Goal: Task Accomplishment & Management: Complete application form

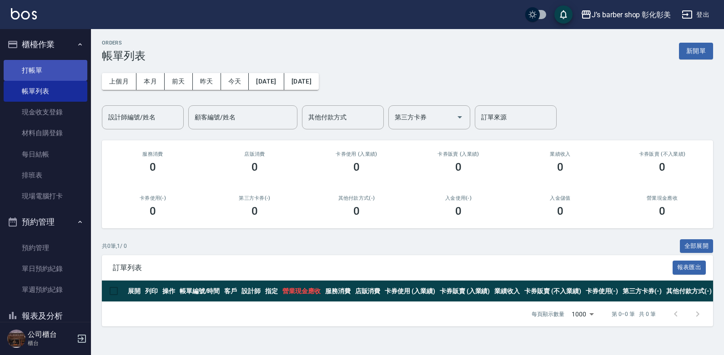
click at [56, 69] on link "打帳單" at bounding box center [46, 70] width 84 height 21
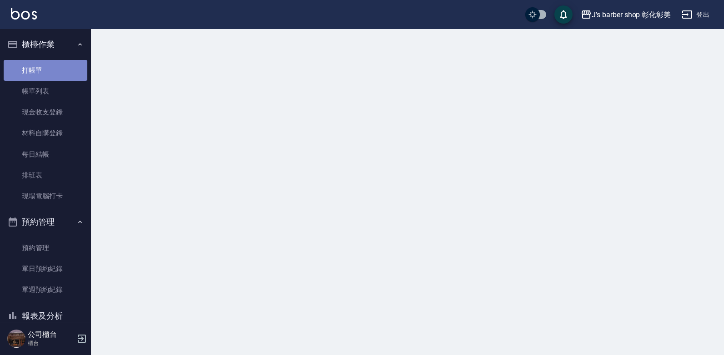
click at [56, 69] on link "打帳單" at bounding box center [46, 70] width 84 height 21
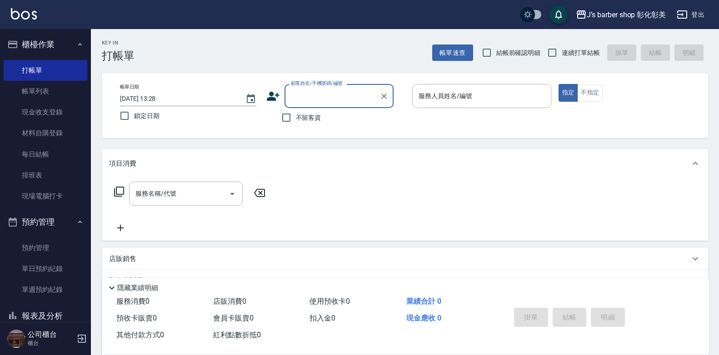
click at [165, 95] on input "[DATE] 13:28" at bounding box center [178, 98] width 116 height 15
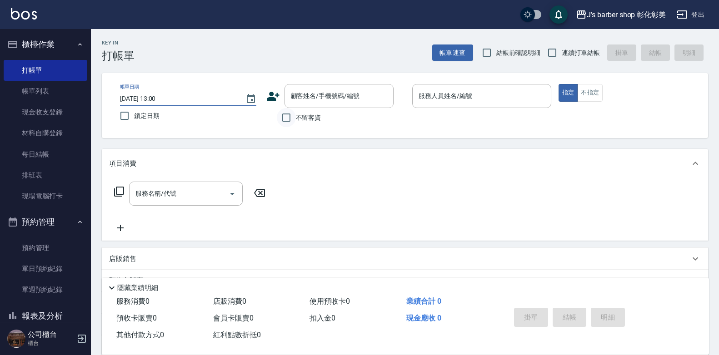
type input "[DATE] 13:00"
drag, startPoint x: 283, startPoint y: 115, endPoint x: 290, endPoint y: 115, distance: 6.8
click at [283, 115] on input "不留客資" at bounding box center [286, 117] width 19 height 19
checkbox input "true"
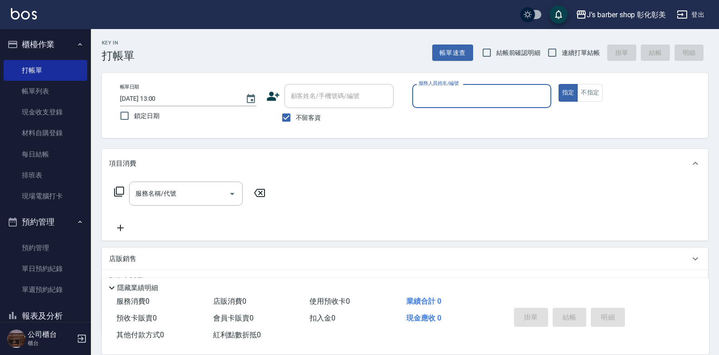
click at [427, 91] on input "服務人員姓名/編號" at bounding box center [481, 96] width 131 height 16
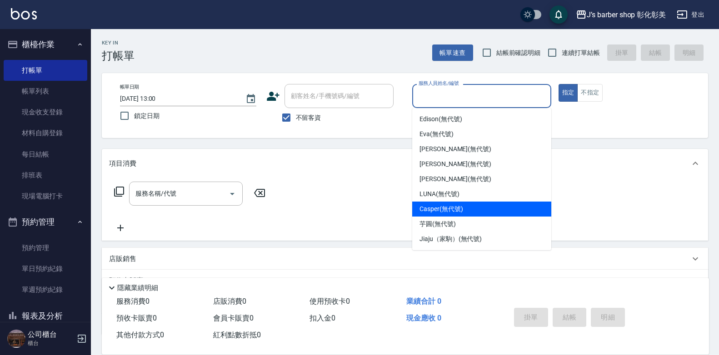
click at [462, 207] on span "Casper (無代號)" at bounding box center [441, 210] width 43 height 10
click at [462, 207] on div "服務名稱/代號 服務名稱/代號" at bounding box center [405, 209] width 606 height 63
type input "Casper(無代號)"
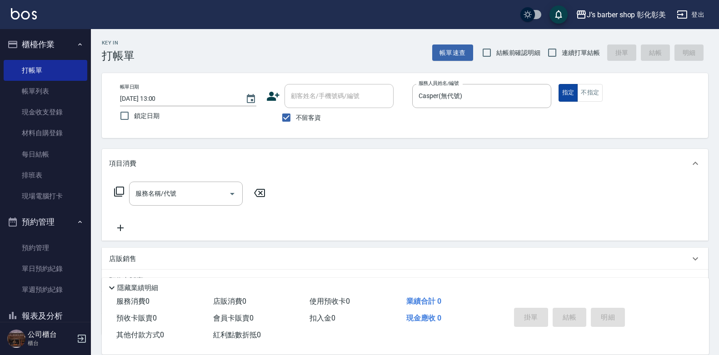
drag, startPoint x: 462, startPoint y: 207, endPoint x: 576, endPoint y: 97, distance: 158.5
click at [589, 93] on button "不指定" at bounding box center [589, 93] width 25 height 18
click at [195, 197] on input "服務名稱/代號" at bounding box center [179, 194] width 92 height 16
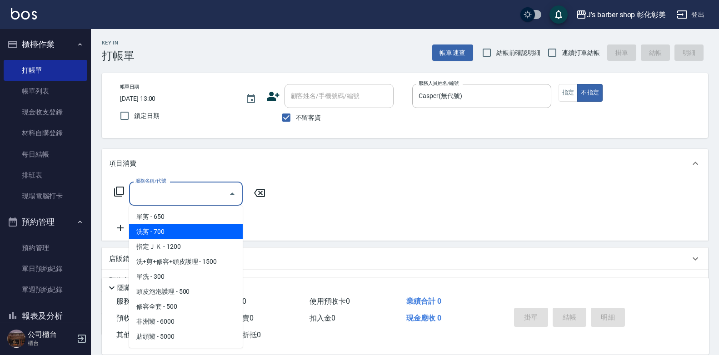
click at [183, 234] on span "洗剪 - 700" at bounding box center [186, 232] width 114 height 15
type input "洗剪(101)"
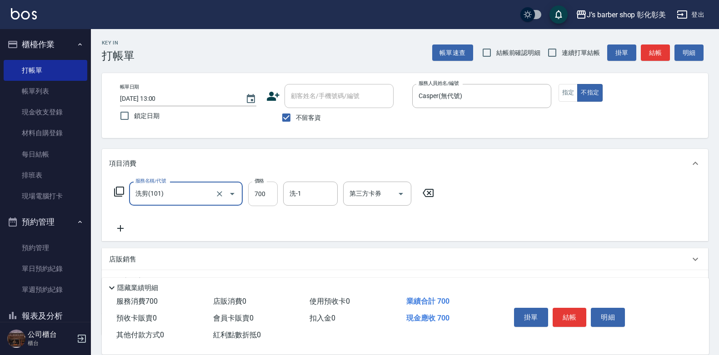
click at [264, 193] on input "700" at bounding box center [263, 194] width 30 height 25
type input "600"
click at [575, 312] on button "結帳" at bounding box center [570, 317] width 34 height 19
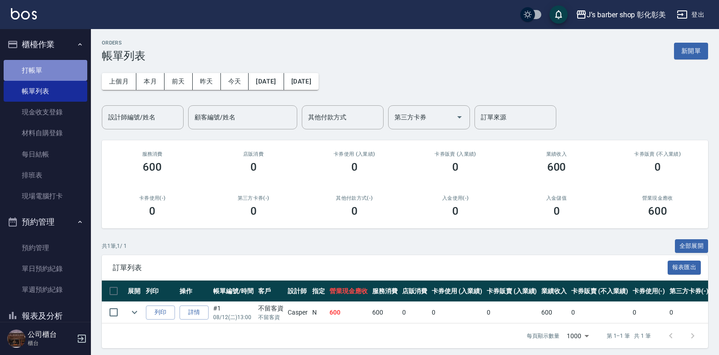
click at [62, 70] on link "打帳單" at bounding box center [46, 70] width 84 height 21
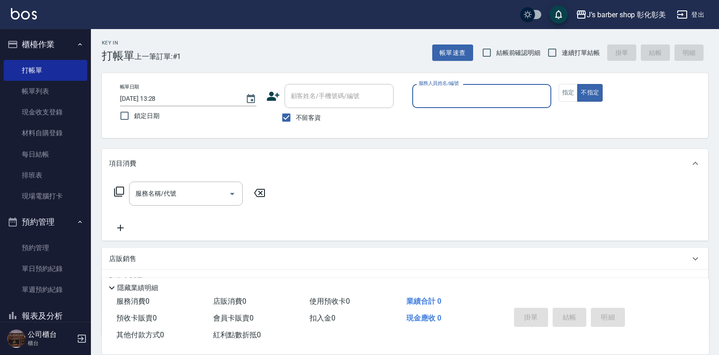
click at [416, 99] on div "服務人員姓名/編號" at bounding box center [481, 96] width 139 height 24
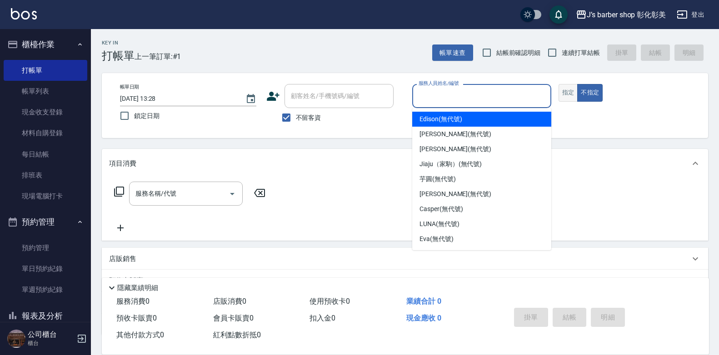
click at [574, 99] on button "指定" at bounding box center [569, 93] width 20 height 18
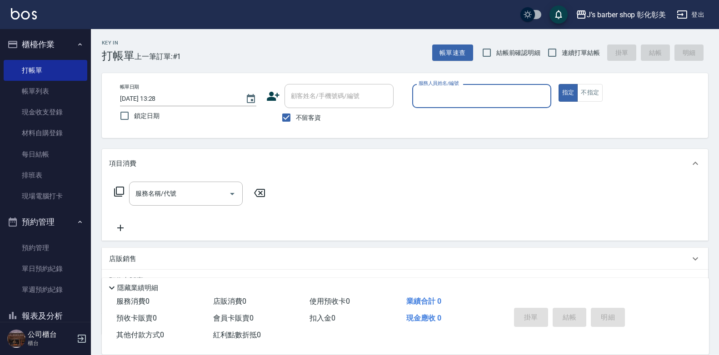
click at [475, 92] on input "服務人員姓名/編號" at bounding box center [481, 96] width 131 height 16
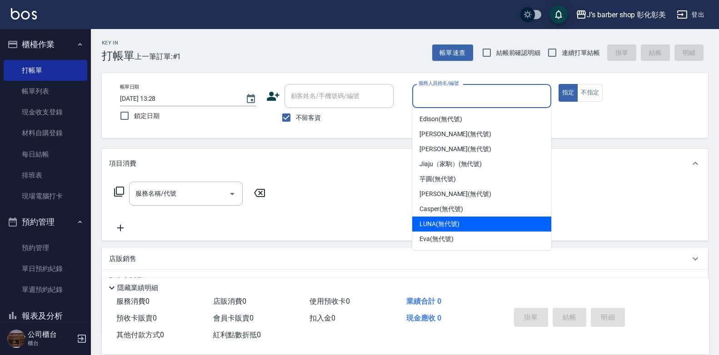
click at [469, 229] on div "LUNA (無代號)" at bounding box center [481, 224] width 139 height 15
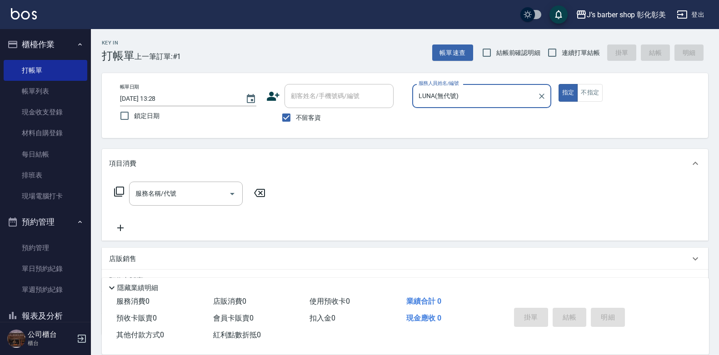
type input "LUNA(無代號)"
click at [194, 192] on input "服務名稱/代號" at bounding box center [179, 194] width 92 height 16
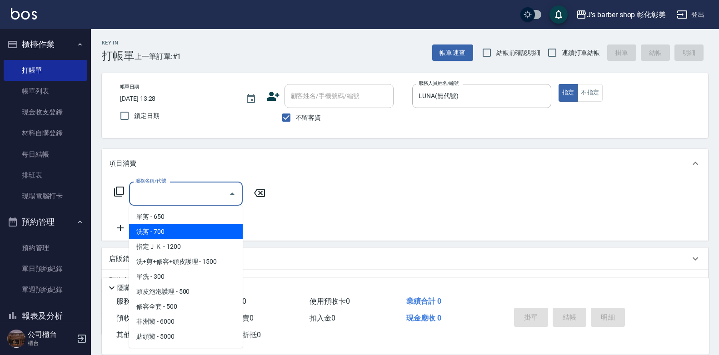
click at [187, 231] on span "洗剪 - 700" at bounding box center [186, 232] width 114 height 15
type input "洗剪(101)"
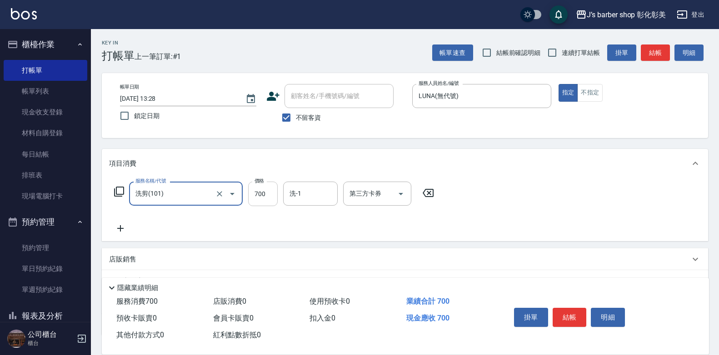
click at [270, 197] on input "700" at bounding box center [263, 194] width 30 height 25
type input "800"
click at [303, 195] on input "洗-1" at bounding box center [310, 194] width 46 height 16
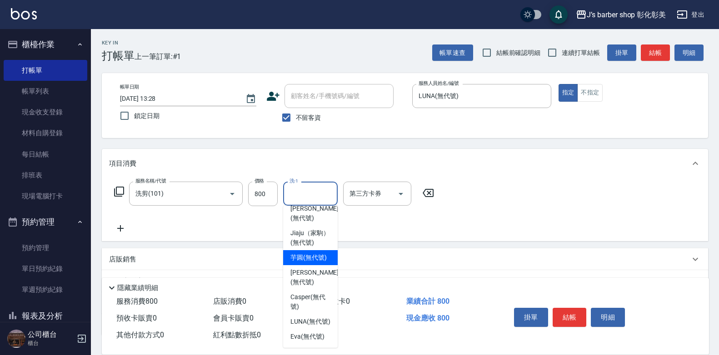
scroll to position [76, 0]
click at [318, 317] on span "LUNA (無代號)" at bounding box center [310, 322] width 40 height 10
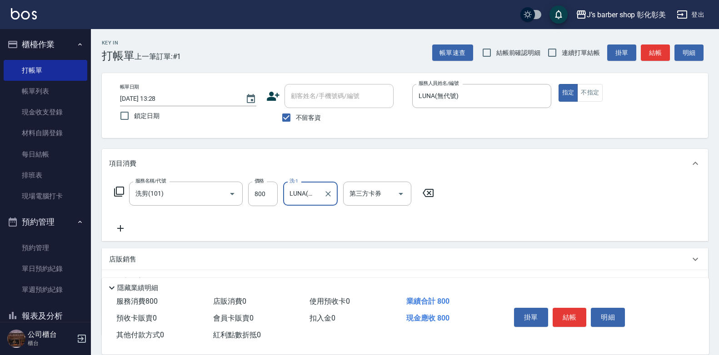
type input "LUNA(無代號)"
click at [140, 261] on div "店販銷售" at bounding box center [399, 260] width 581 height 10
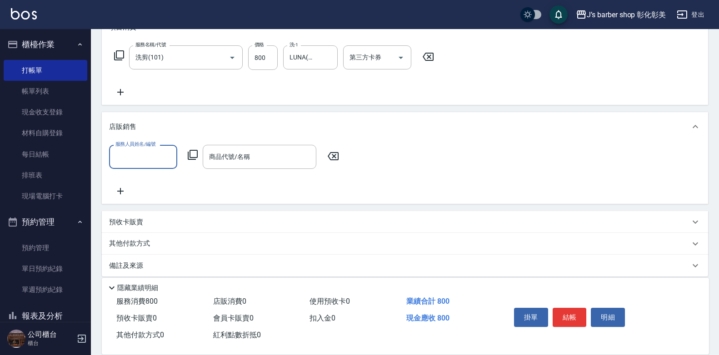
click at [133, 147] on label "服務人員姓名/編號" at bounding box center [135, 144] width 40 height 7
click at [133, 149] on input "服務人員姓名/編號" at bounding box center [143, 157] width 60 height 16
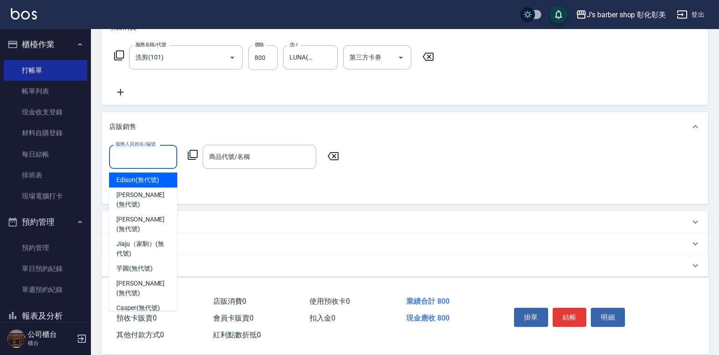
click at [136, 154] on input "服務人員姓名/編號" at bounding box center [143, 157] width 60 height 16
click at [160, 316] on div "LUNA (無代號)" at bounding box center [143, 323] width 68 height 15
type input "LUNA(無代號)"
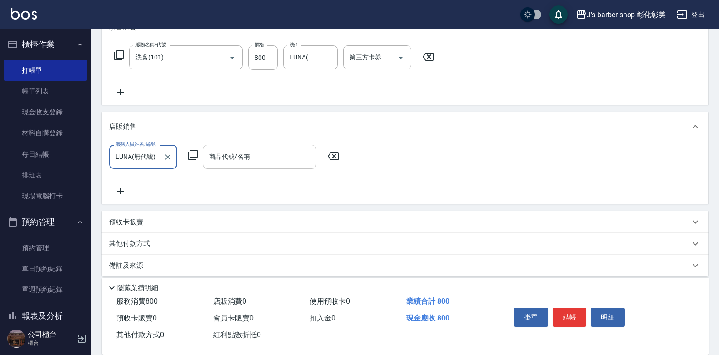
click at [255, 155] on input "商品代號/名稱" at bounding box center [259, 157] width 105 height 16
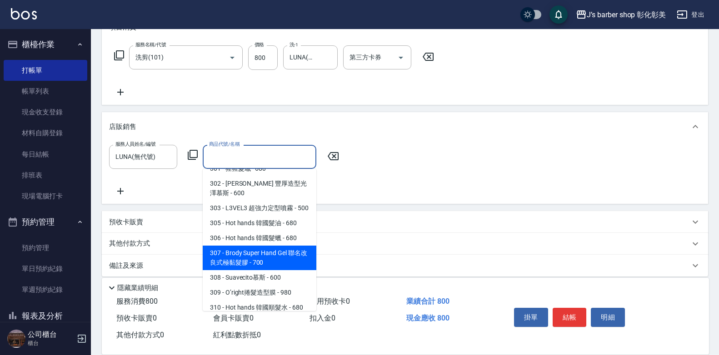
scroll to position [364, 0]
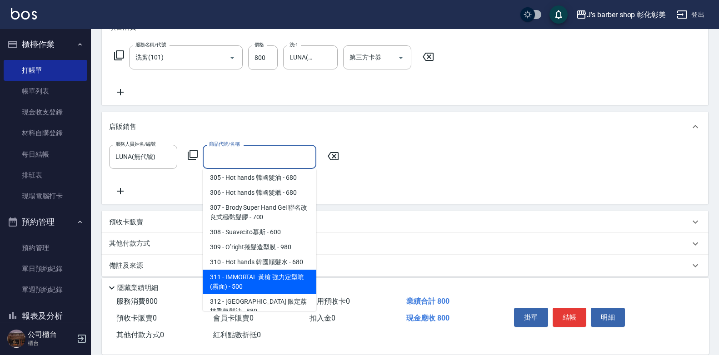
click at [277, 278] on span "311 - IMMORTAL 黃槍 強力定型噴 (霧面) - 500" at bounding box center [260, 282] width 114 height 25
type input "IMMORTAL 黃槍 強力定型噴 (霧面)"
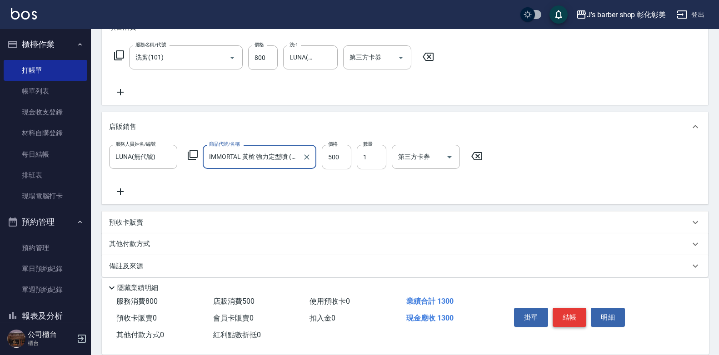
click at [571, 308] on button "結帳" at bounding box center [570, 317] width 34 height 19
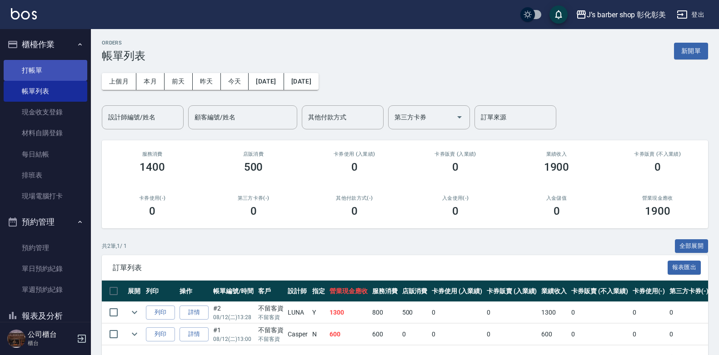
click at [40, 65] on link "打帳單" at bounding box center [46, 70] width 84 height 21
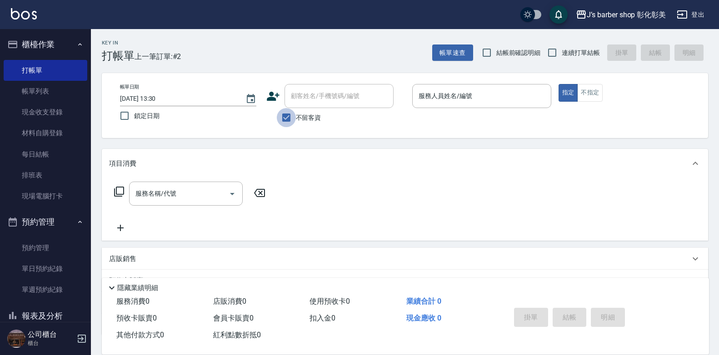
click at [293, 117] on input "不留客資" at bounding box center [286, 117] width 19 height 19
checkbox input "false"
click at [315, 95] on div "顧客姓名/手機號碼/編號 顧客姓名/手機號碼/編號" at bounding box center [339, 96] width 109 height 24
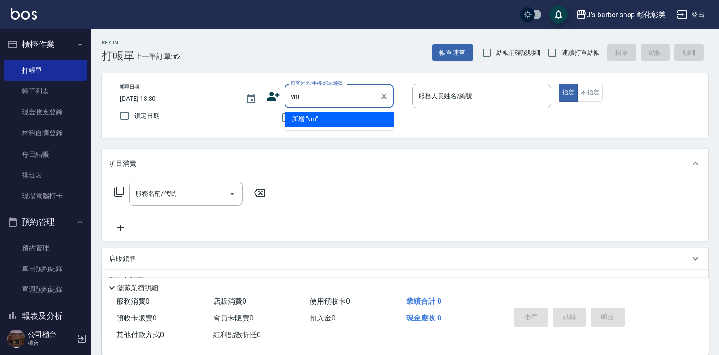
type input "v"
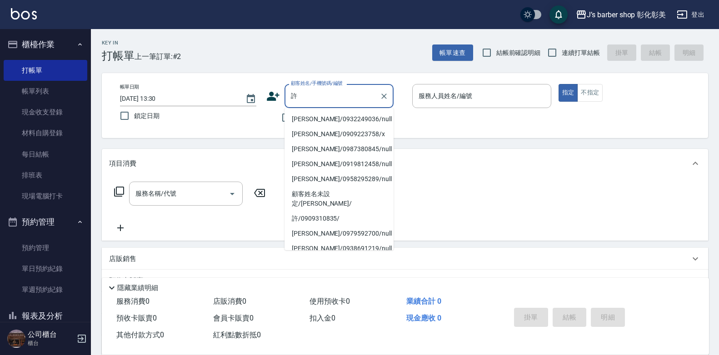
click at [370, 118] on li "[PERSON_NAME]/0932249036/null" at bounding box center [339, 119] width 109 height 15
type input "[PERSON_NAME]/0932249036/null"
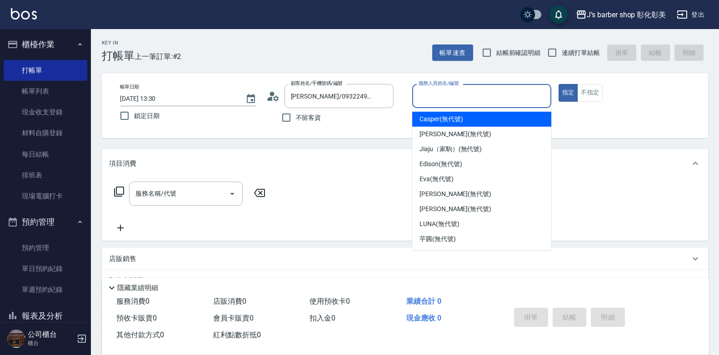
click at [475, 92] on input "服務人員姓名/編號" at bounding box center [481, 96] width 131 height 16
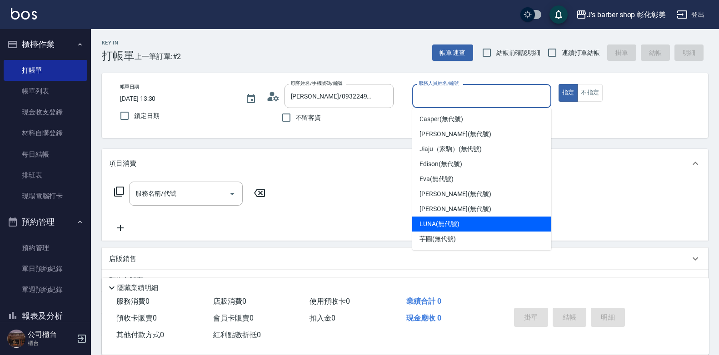
click at [454, 220] on span "LUNA (無代號)" at bounding box center [440, 225] width 40 height 10
type input "LUNA(無代號)"
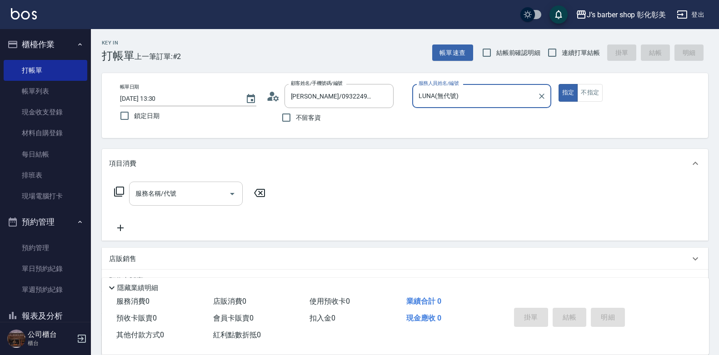
click at [205, 194] on input "服務名稱/代號" at bounding box center [179, 194] width 92 height 16
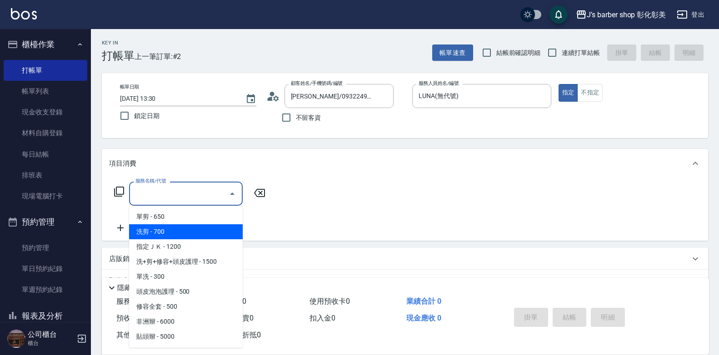
click at [197, 235] on span "洗剪 - 700" at bounding box center [186, 232] width 114 height 15
click at [197, 235] on div "服務名稱/代號 服務名稱/代號" at bounding box center [405, 209] width 606 height 63
type input "洗剪(101)"
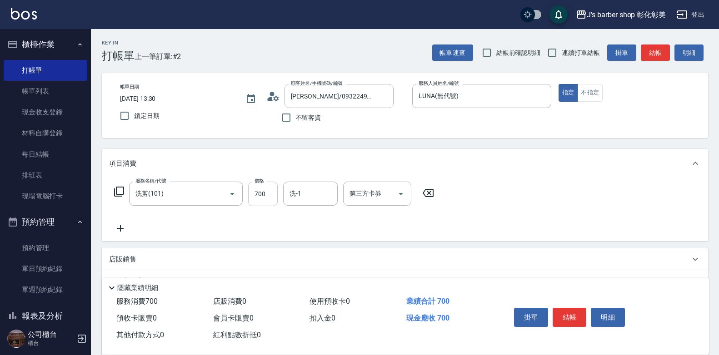
drag, startPoint x: 198, startPoint y: 234, endPoint x: 271, endPoint y: 197, distance: 82.1
click at [271, 197] on input "700" at bounding box center [263, 194] width 30 height 25
type input "800"
click at [298, 187] on input "洗-1" at bounding box center [310, 194] width 46 height 16
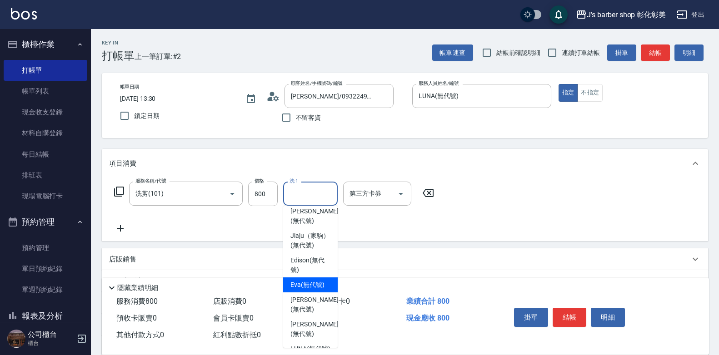
scroll to position [76, 0]
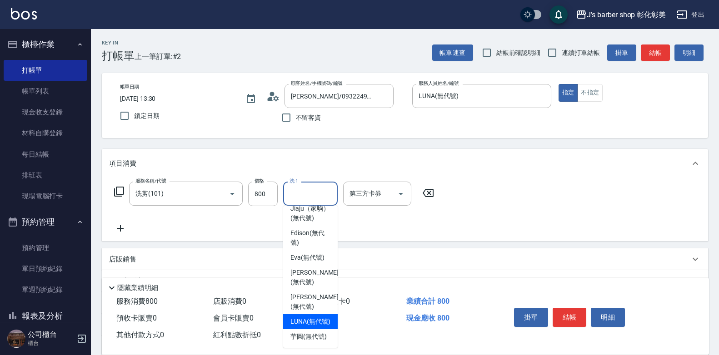
click at [305, 317] on span "LUNA (無代號)" at bounding box center [310, 322] width 40 height 10
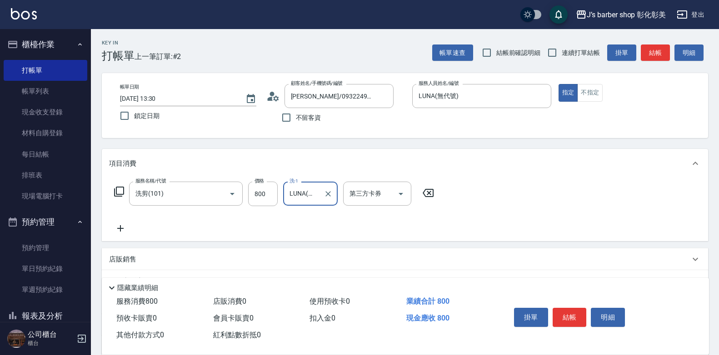
type input "LUNA(無代號)"
click at [121, 230] on icon at bounding box center [120, 228] width 23 height 11
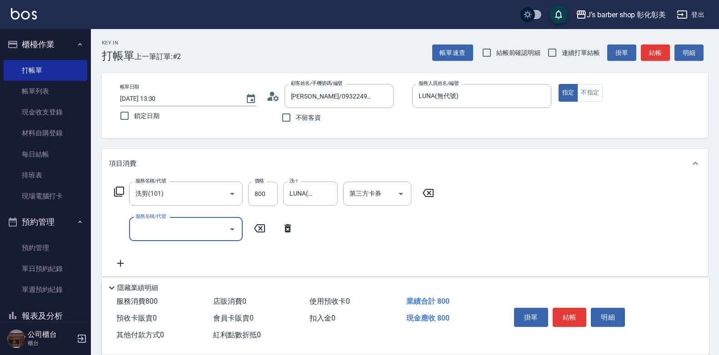
click at [163, 234] on input "服務名稱/代號" at bounding box center [179, 229] width 92 height 16
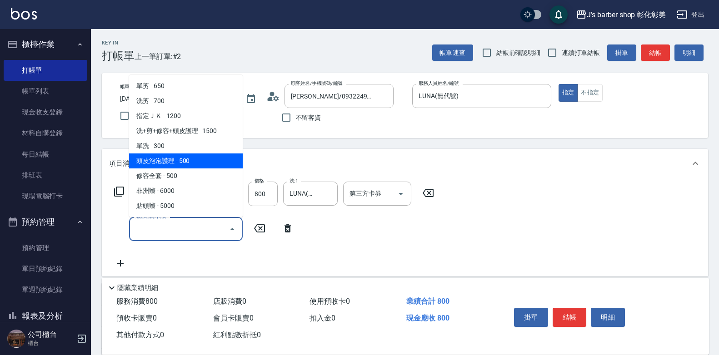
click at [201, 165] on span "頭皮泡泡護理 - 500" at bounding box center [186, 161] width 114 height 15
type input "頭皮泡泡護理(201)"
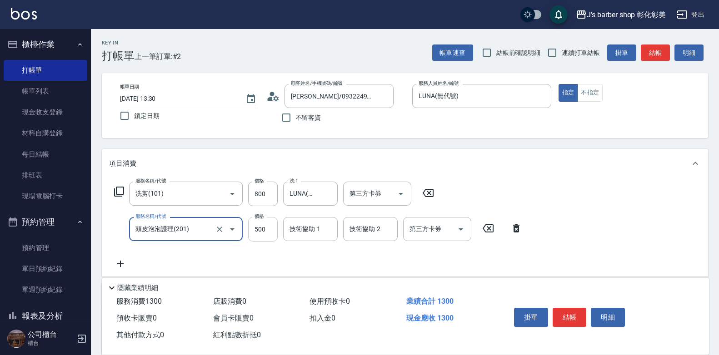
click at [274, 232] on input "500" at bounding box center [263, 229] width 30 height 25
type input "400"
click at [319, 231] on div "技術協助-1 技術協助-1" at bounding box center [310, 229] width 55 height 24
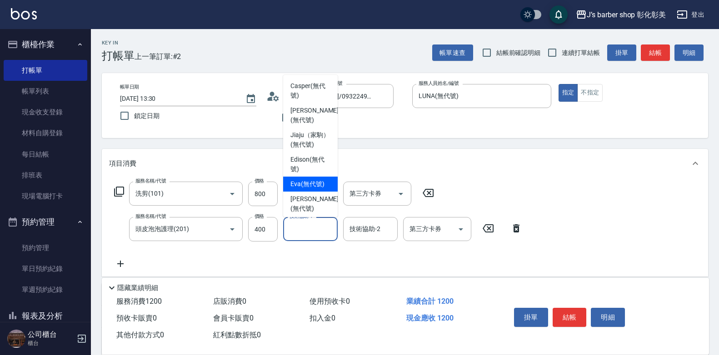
scroll to position [45, 0]
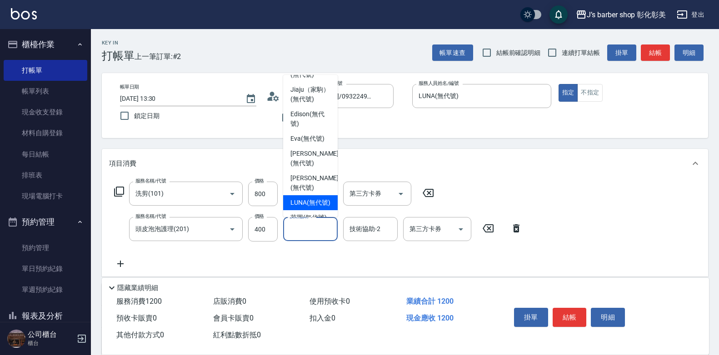
click at [314, 196] on div "LUNA (無代號)" at bounding box center [310, 202] width 55 height 15
type input "LUNA(無代號)"
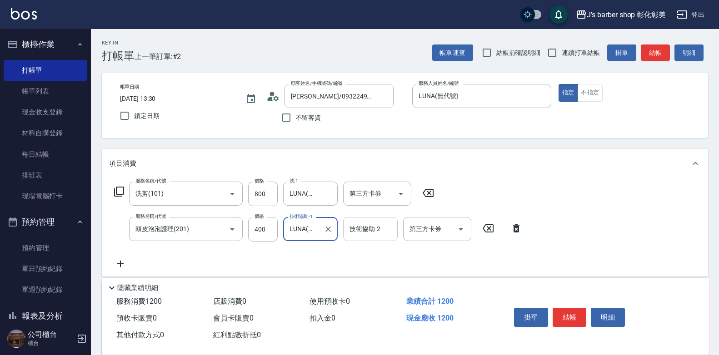
click at [383, 225] on input "技術協助-2" at bounding box center [370, 229] width 46 height 16
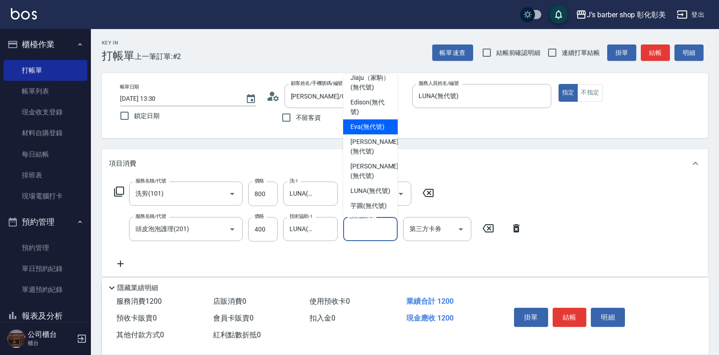
scroll to position [76, 0]
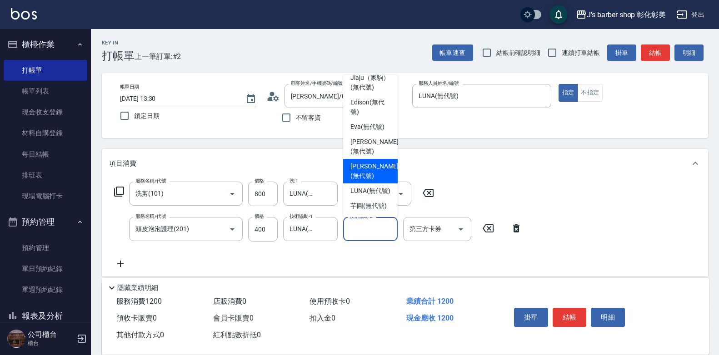
click at [373, 186] on span "LUNA (無代號)" at bounding box center [370, 191] width 40 height 10
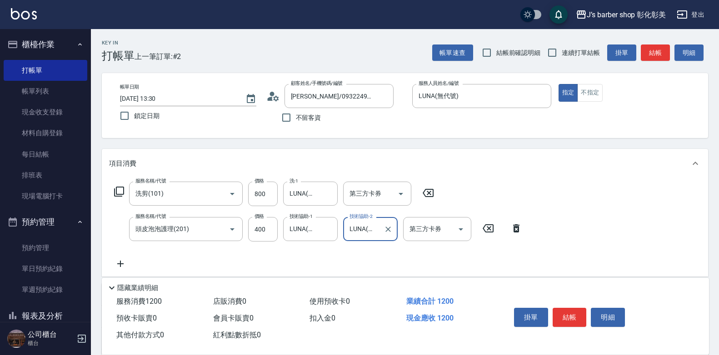
type input "LUNA(無代號)"
click at [326, 203] on div at bounding box center [328, 194] width 12 height 24
click at [330, 197] on icon "Clear" at bounding box center [328, 194] width 9 height 9
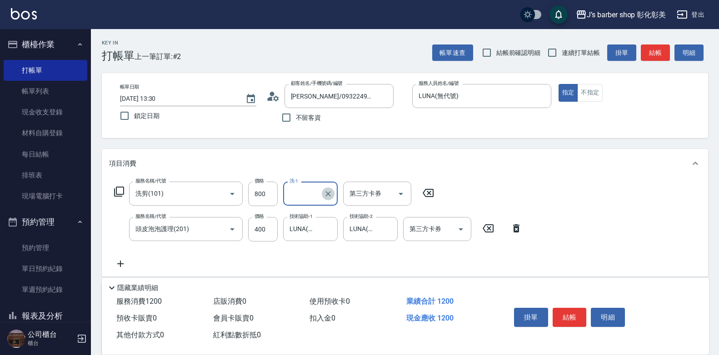
scroll to position [0, 0]
click at [328, 195] on input "洗-1" at bounding box center [310, 194] width 46 height 16
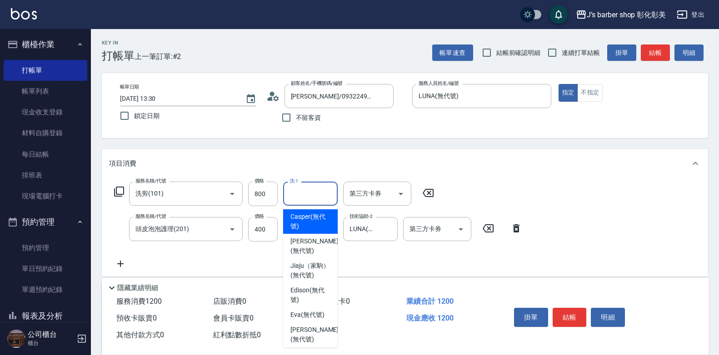
click at [308, 220] on span "Casper (無代號)" at bounding box center [310, 221] width 40 height 19
type input "Casper(無代號)"
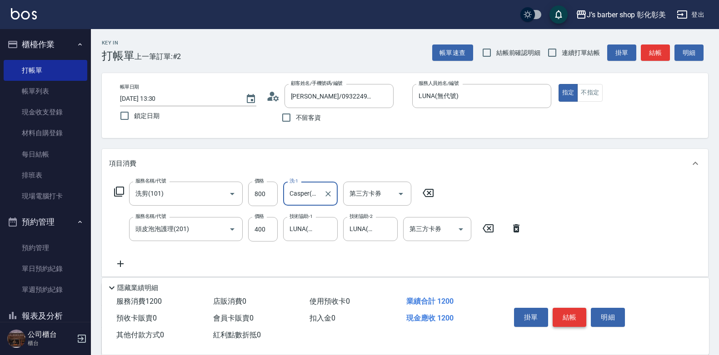
click at [561, 309] on button "結帳" at bounding box center [570, 317] width 34 height 19
